Goal: Transaction & Acquisition: Purchase product/service

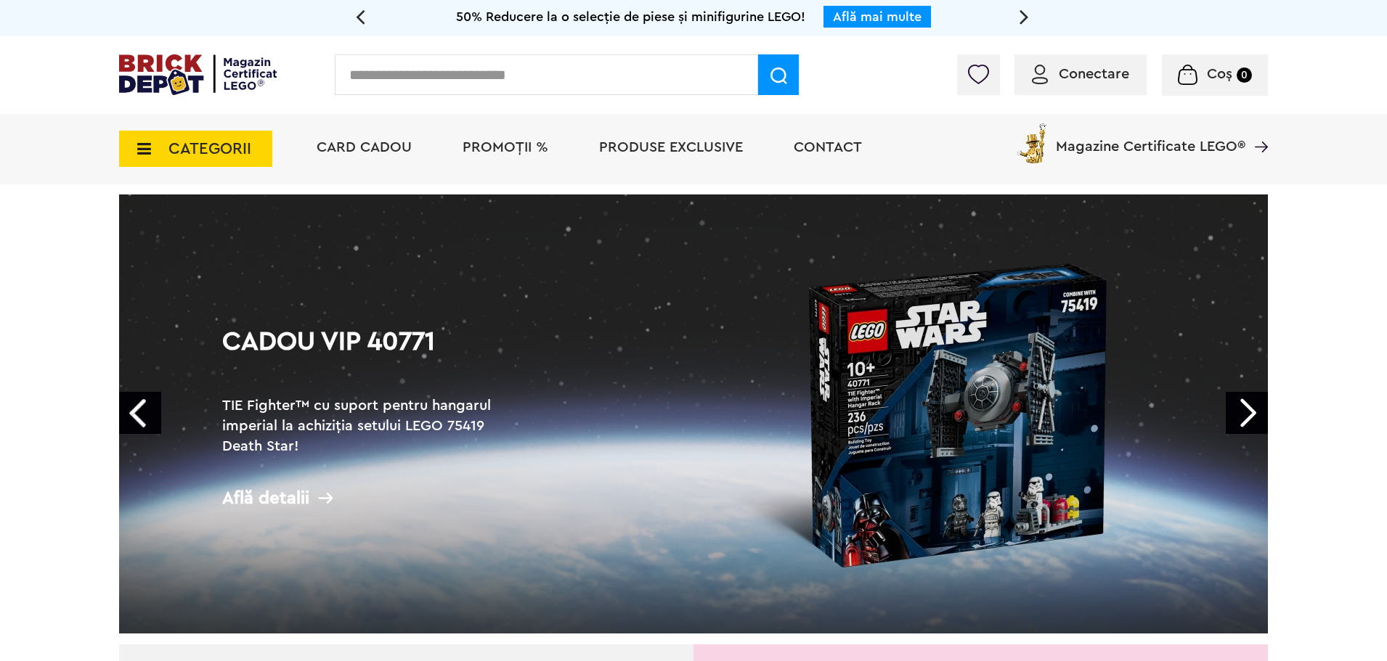
click at [190, 157] on span "CATEGORII" at bounding box center [209, 149] width 83 height 16
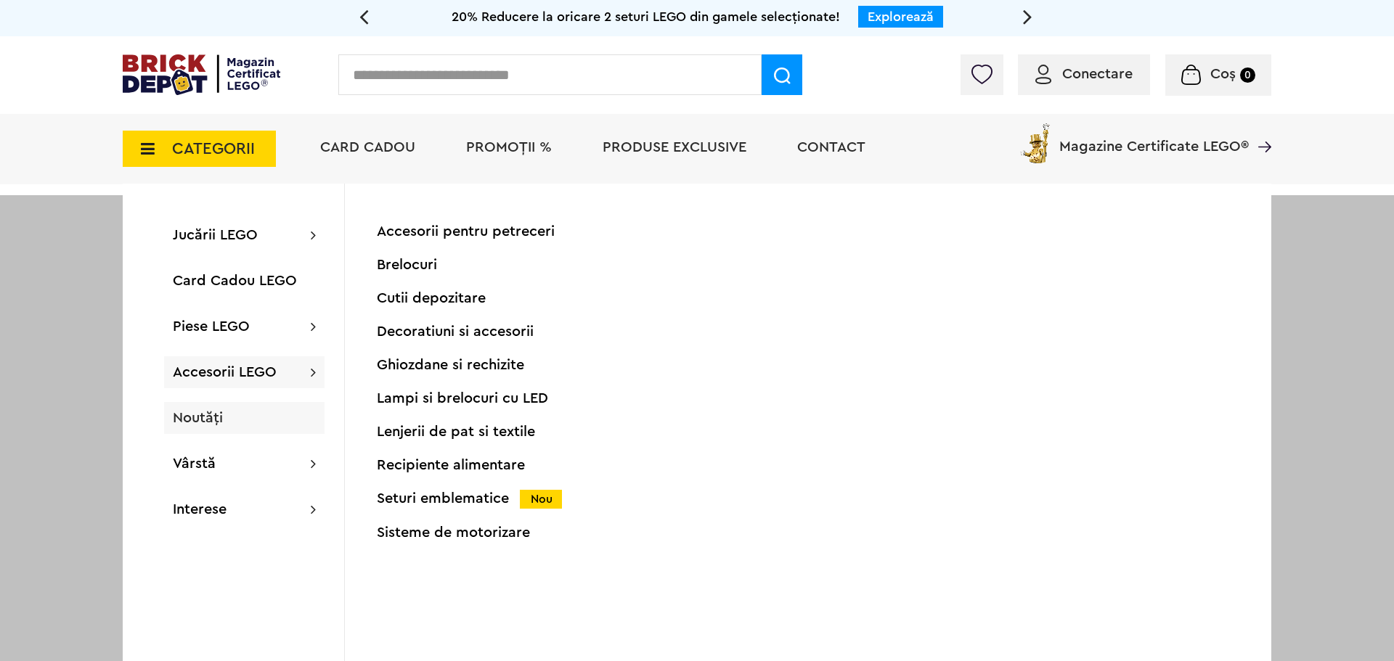
click at [177, 420] on span "Noutăți" at bounding box center [198, 418] width 50 height 15
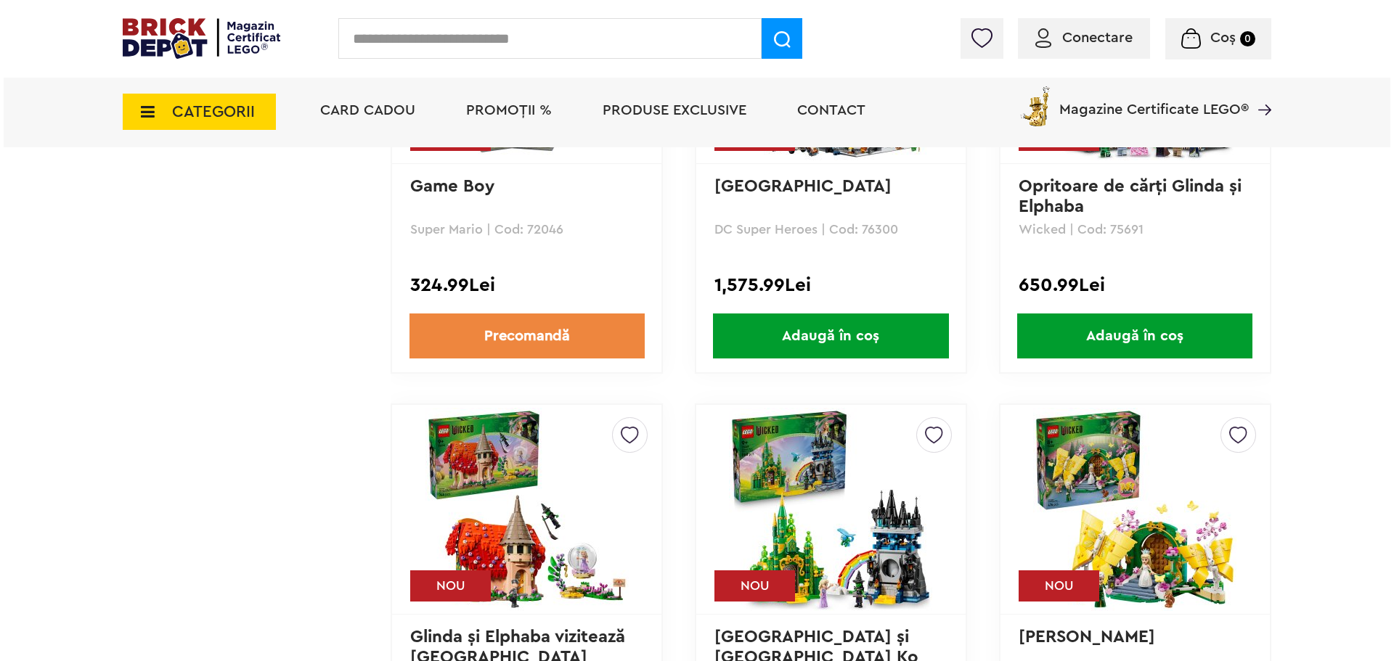
scroll to position [4212, 0]
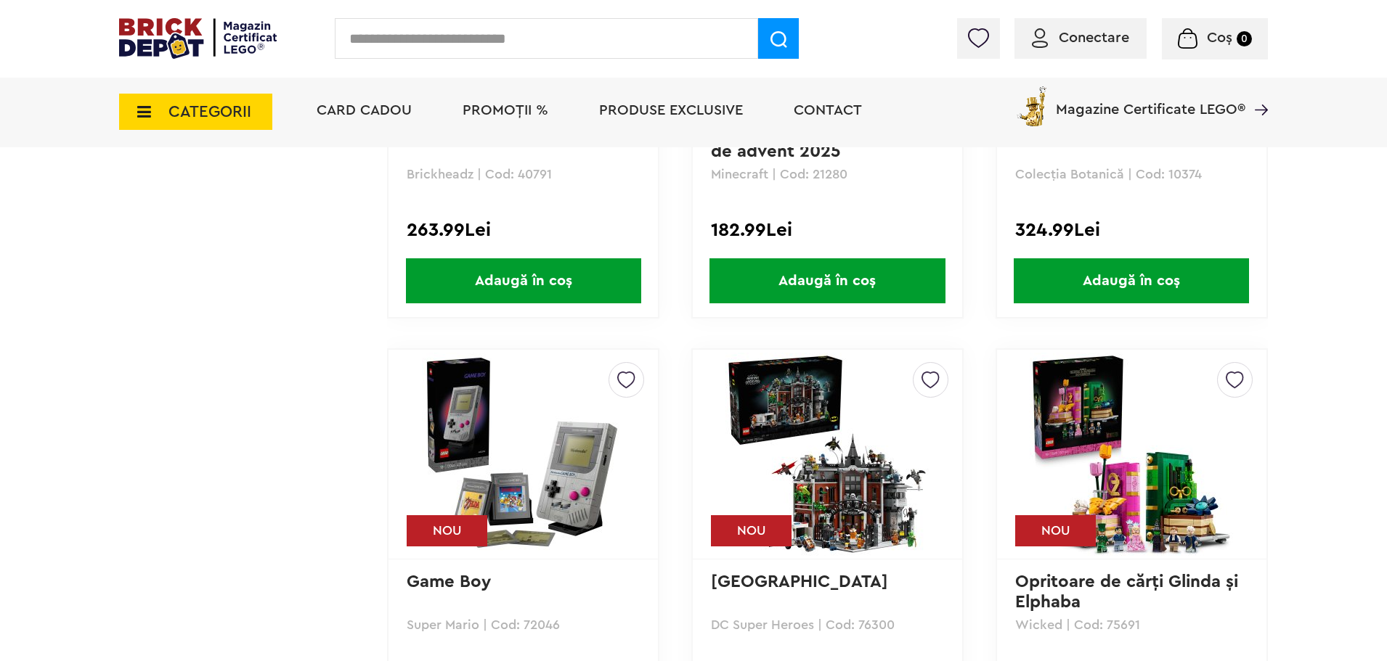
click at [419, 50] on input "text" at bounding box center [546, 38] width 423 height 41
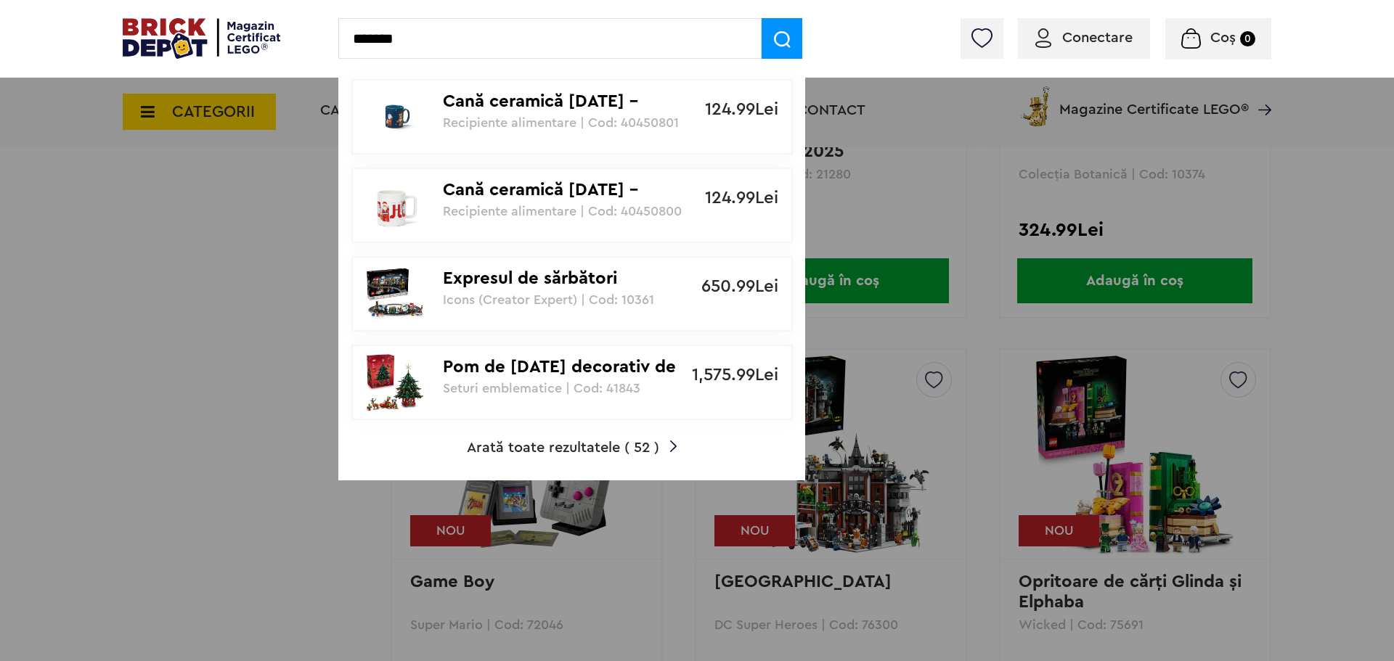
type input "*******"
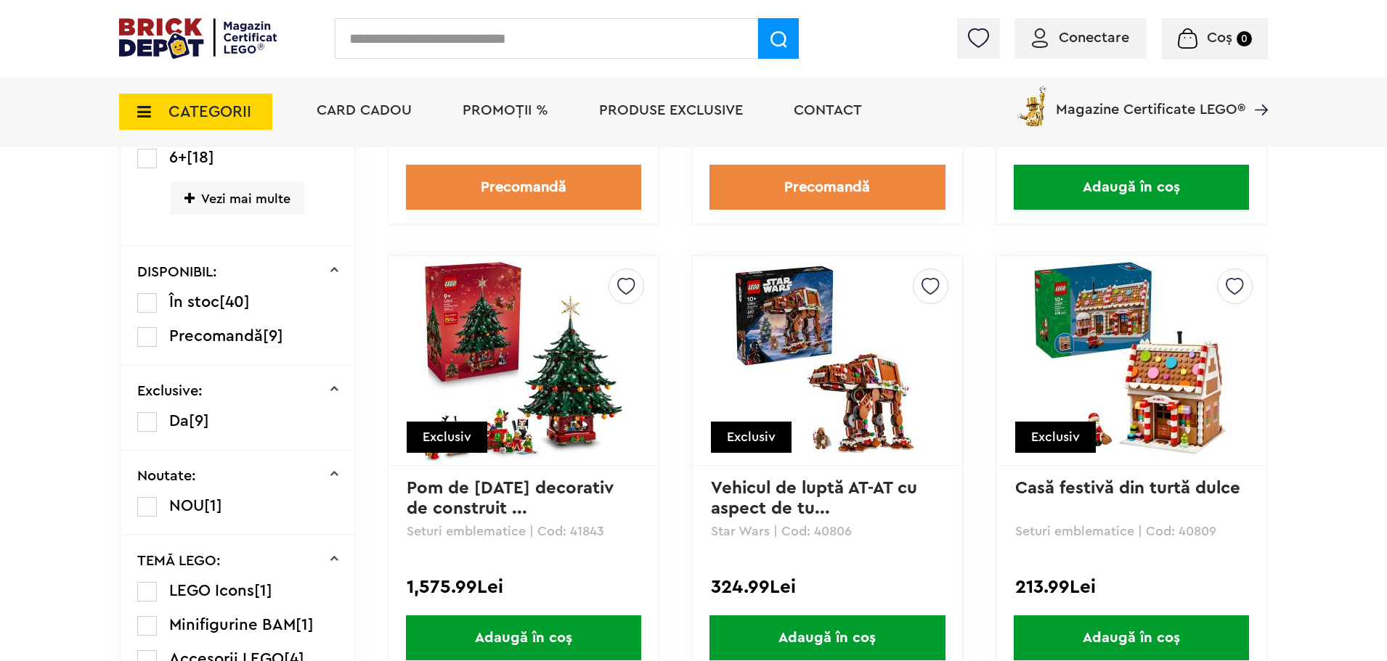
scroll to position [508, 0]
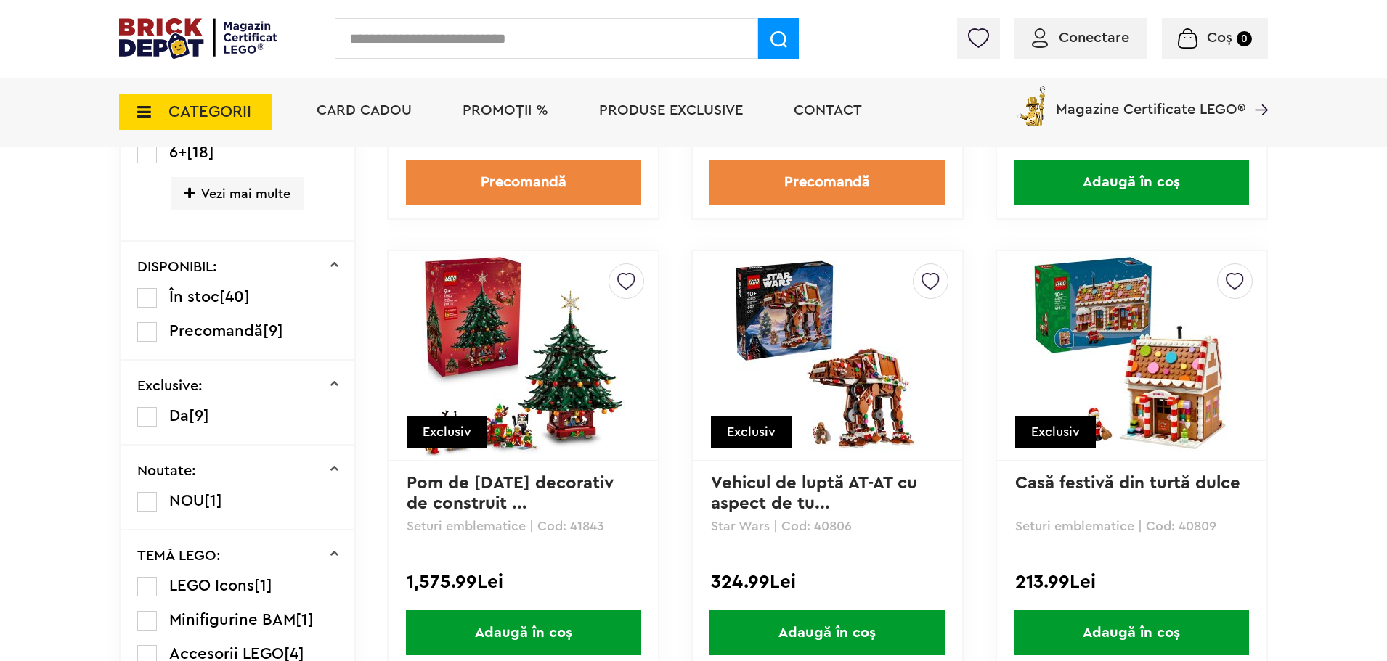
click at [543, 386] on img at bounding box center [523, 355] width 203 height 203
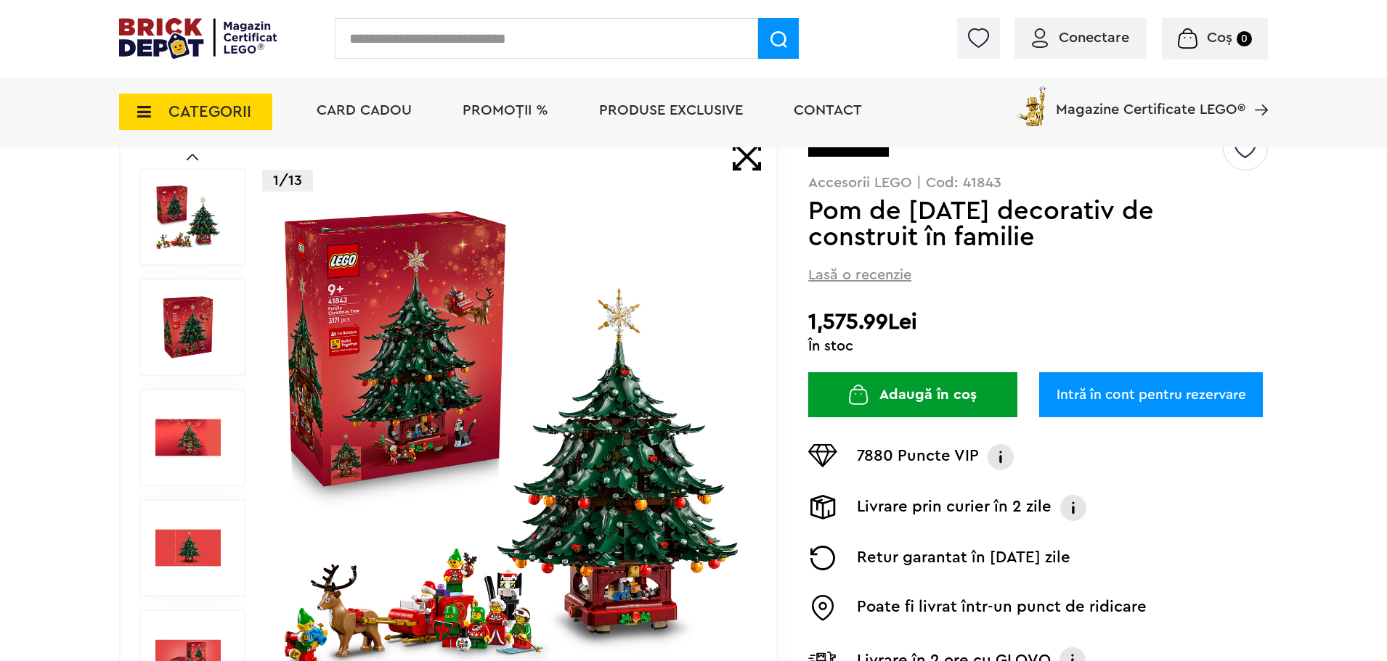
scroll to position [290, 0]
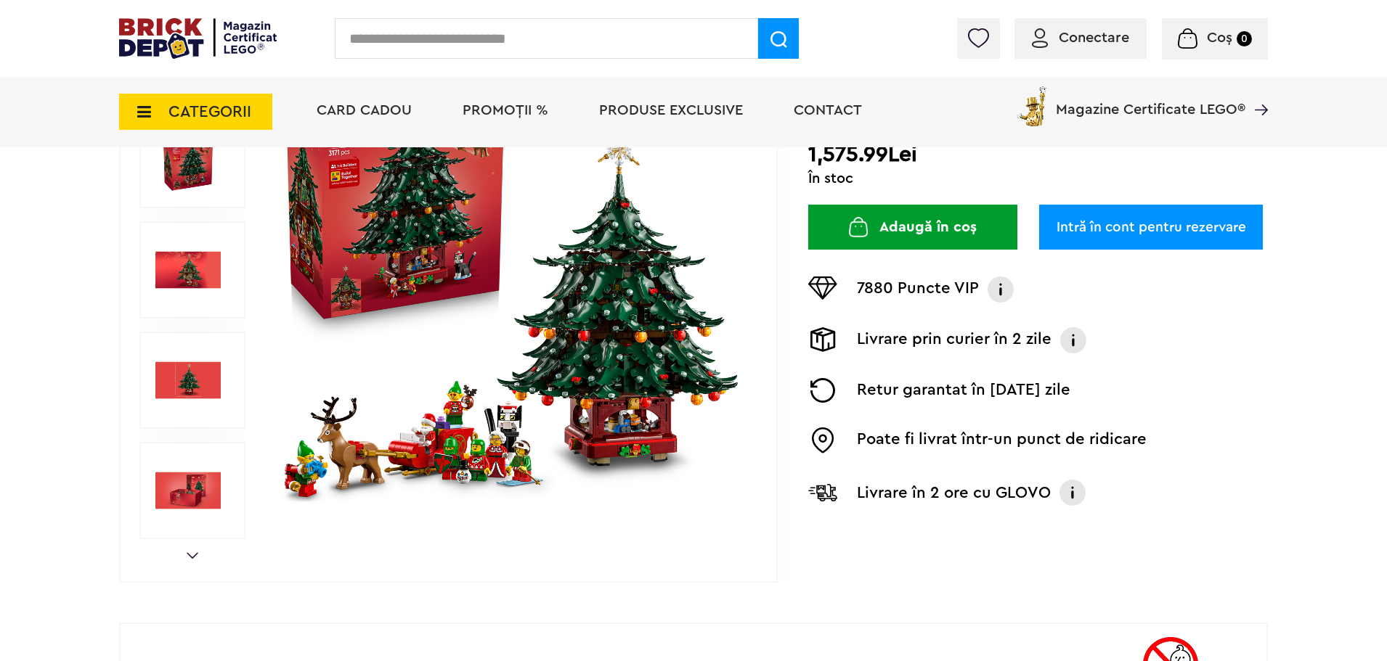
click at [197, 381] on img at bounding box center [187, 380] width 65 height 65
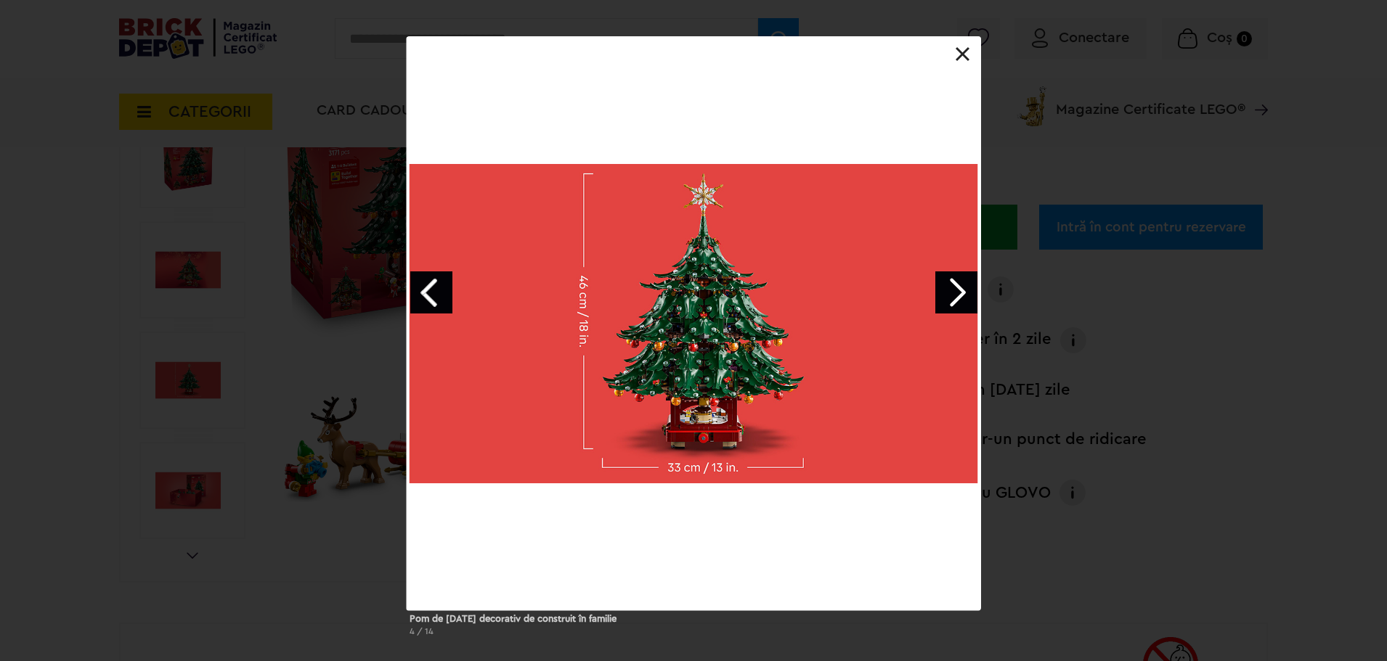
drag, startPoint x: 965, startPoint y: 54, endPoint x: 969, endPoint y: 92, distance: 38.0
click at [967, 55] on link at bounding box center [963, 54] width 15 height 15
